Goal: Find specific page/section: Find specific page/section

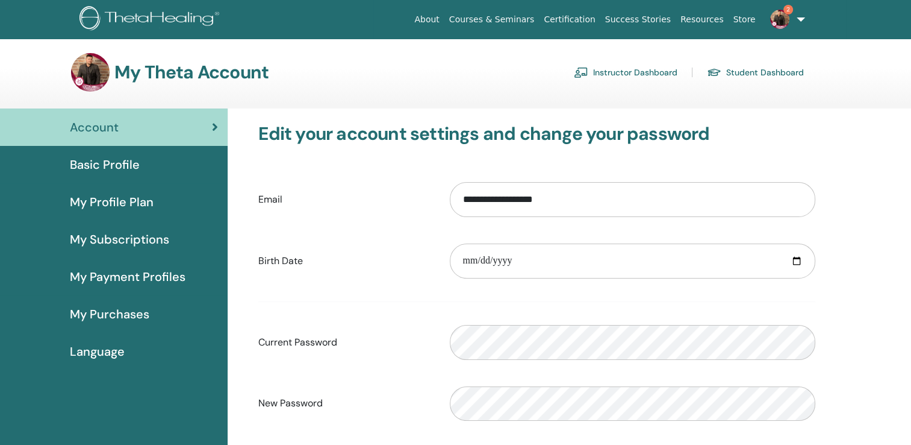
click at [640, 73] on link "Instructor Dashboard" at bounding box center [626, 72] width 104 height 19
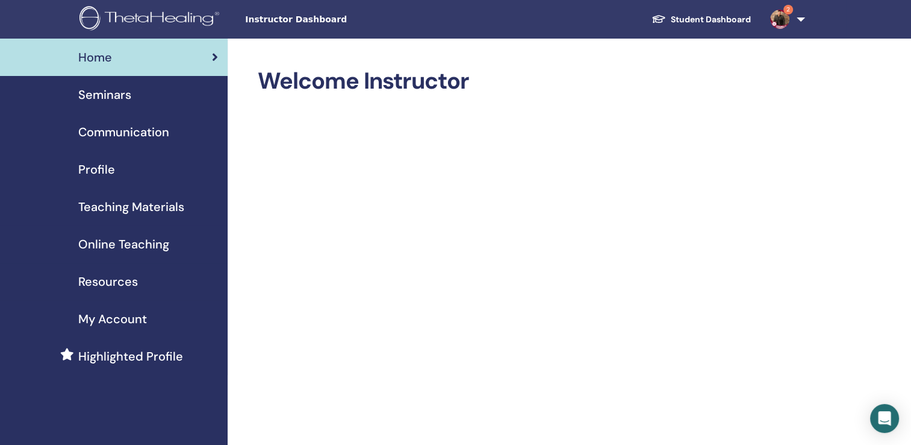
click at [160, 207] on span "Teaching Materials" at bounding box center [131, 207] width 106 height 18
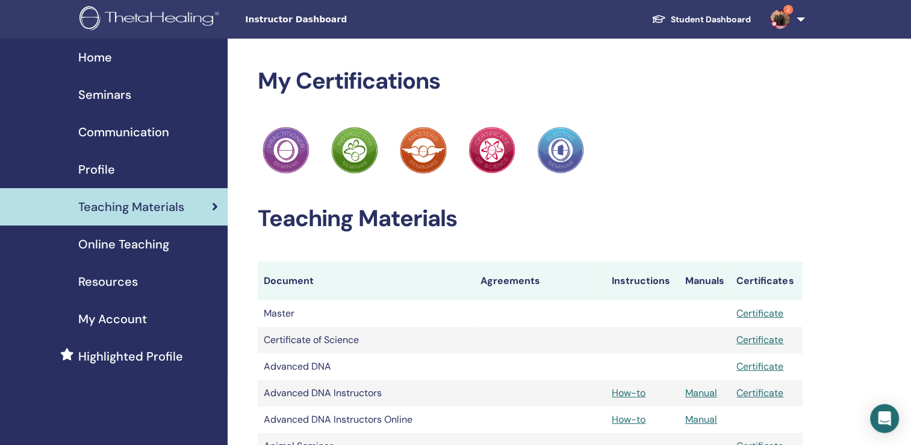
click at [150, 240] on span "Online Teaching" at bounding box center [123, 244] width 91 height 18
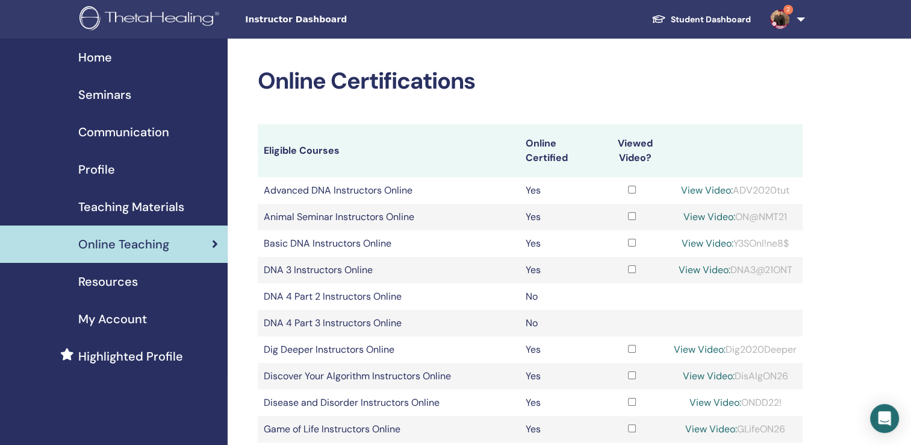
click at [137, 205] on span "Teaching Materials" at bounding box center [131, 207] width 106 height 18
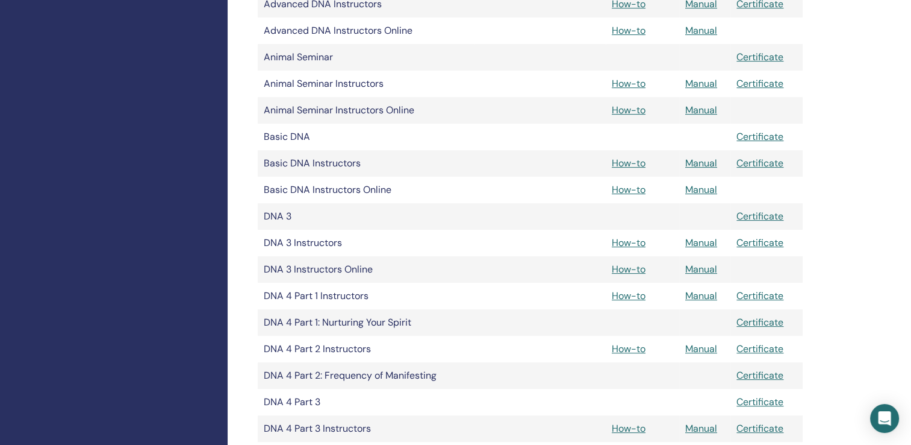
scroll to position [778, 0]
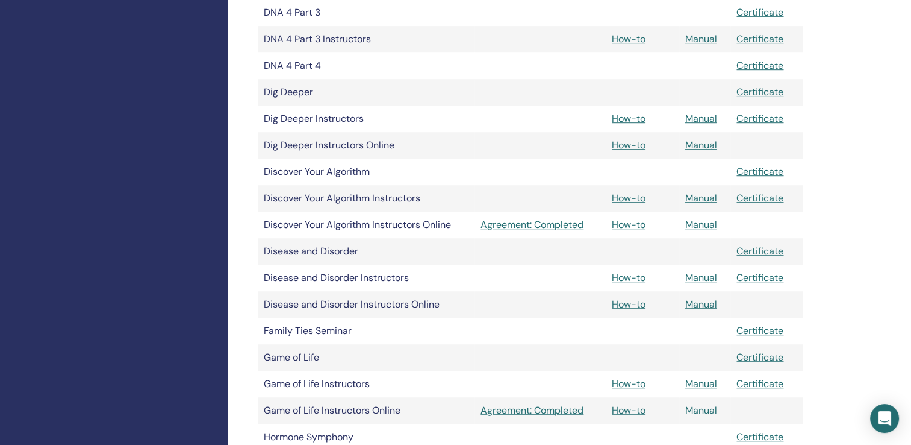
click at [704, 410] on link "Manual" at bounding box center [702, 410] width 32 height 13
